Goal: Check status: Verify the current state of an ongoing process or item

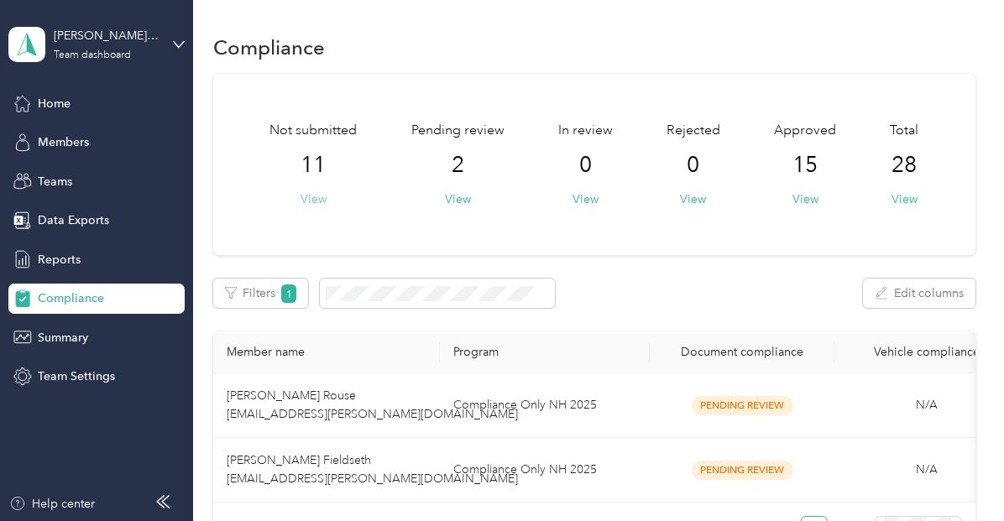
click at [315, 199] on button "View" at bounding box center [313, 199] width 26 height 18
